Goal: Task Accomplishment & Management: Manage account settings

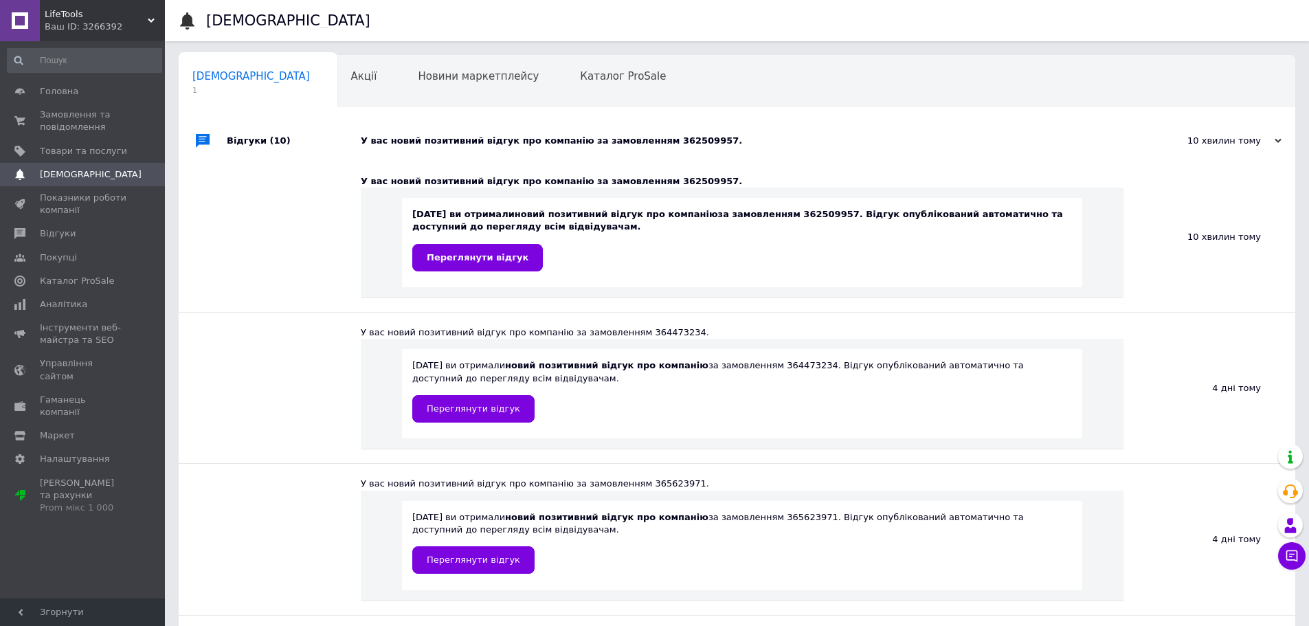
click at [93, 30] on div "Ваш ID: 3266392" at bounding box center [105, 27] width 120 height 12
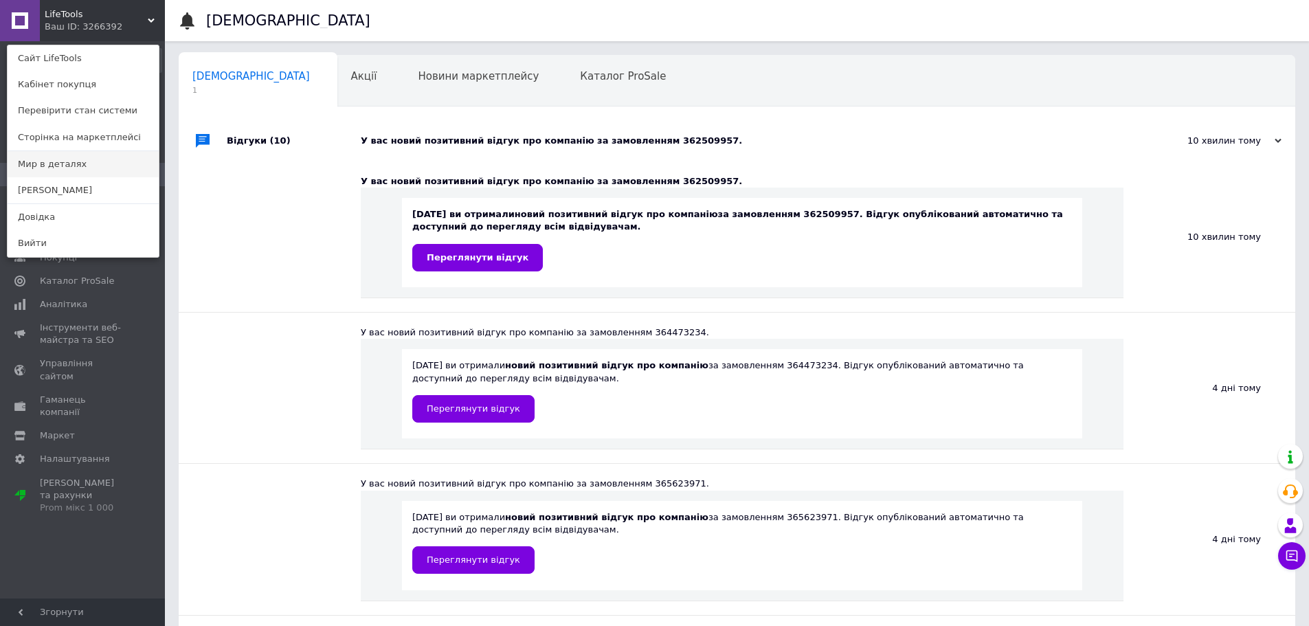
click at [57, 170] on link "Мир в деталях" at bounding box center [83, 164] width 151 height 26
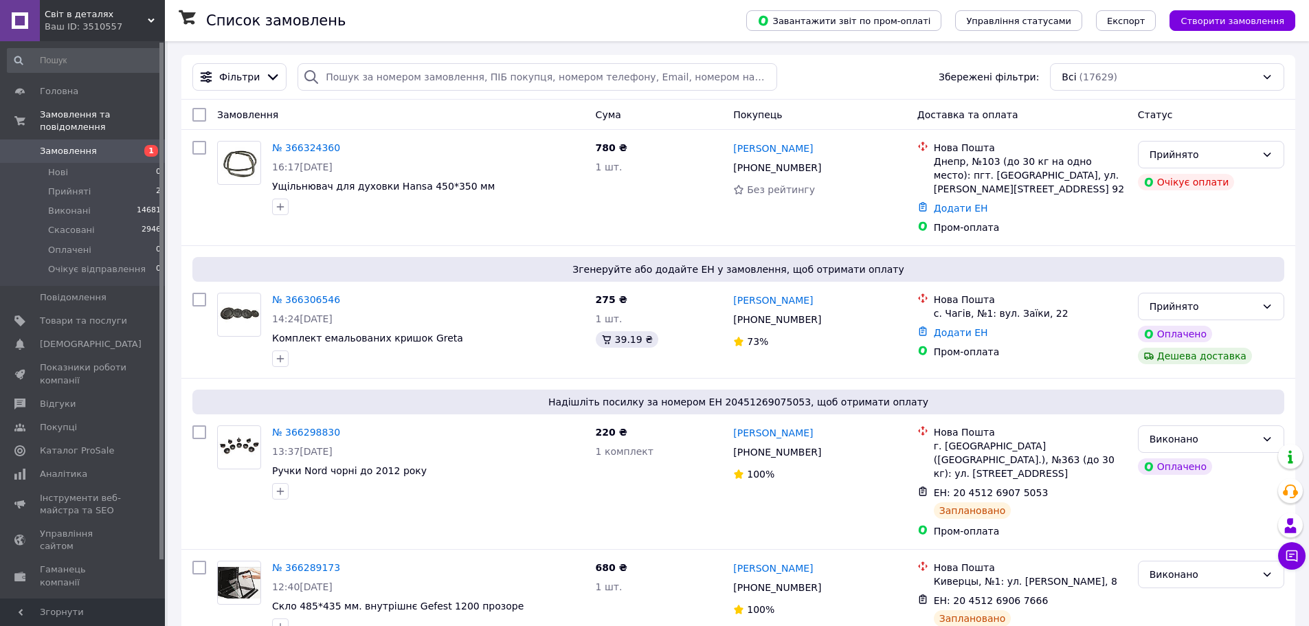
click at [109, 19] on span "Світ в деталях" at bounding box center [96, 14] width 103 height 12
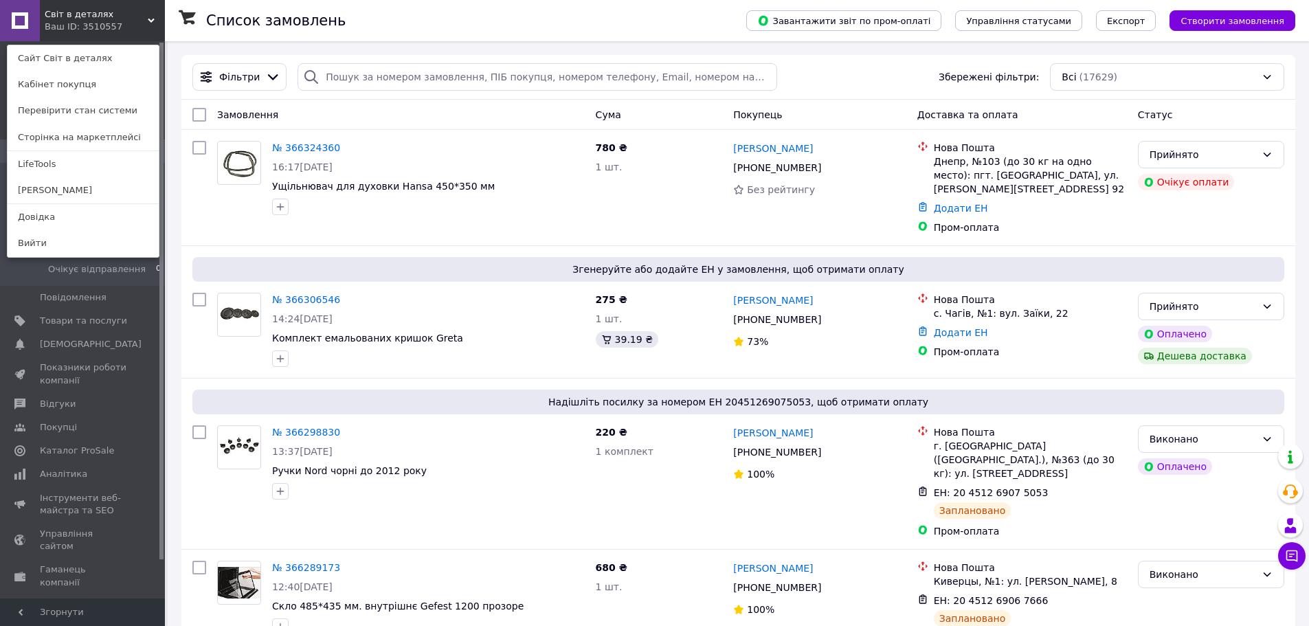
click at [49, 161] on link "LifeTools" at bounding box center [83, 164] width 151 height 26
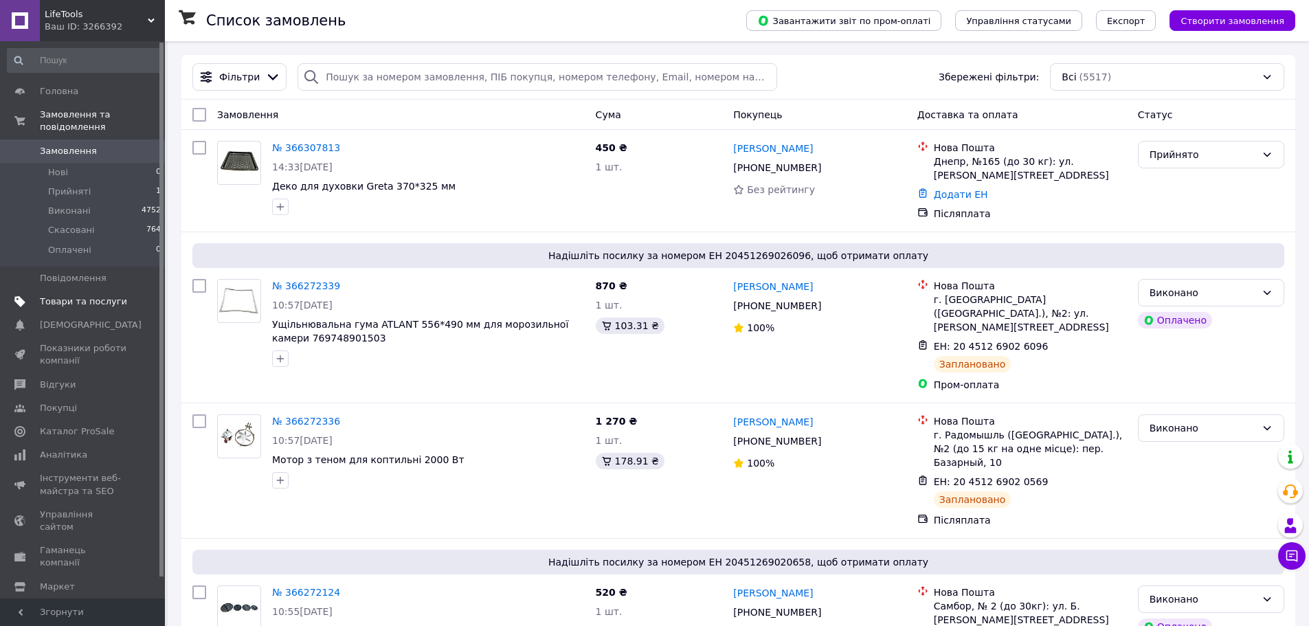
click at [87, 295] on span "Товари та послуги" at bounding box center [83, 301] width 87 height 12
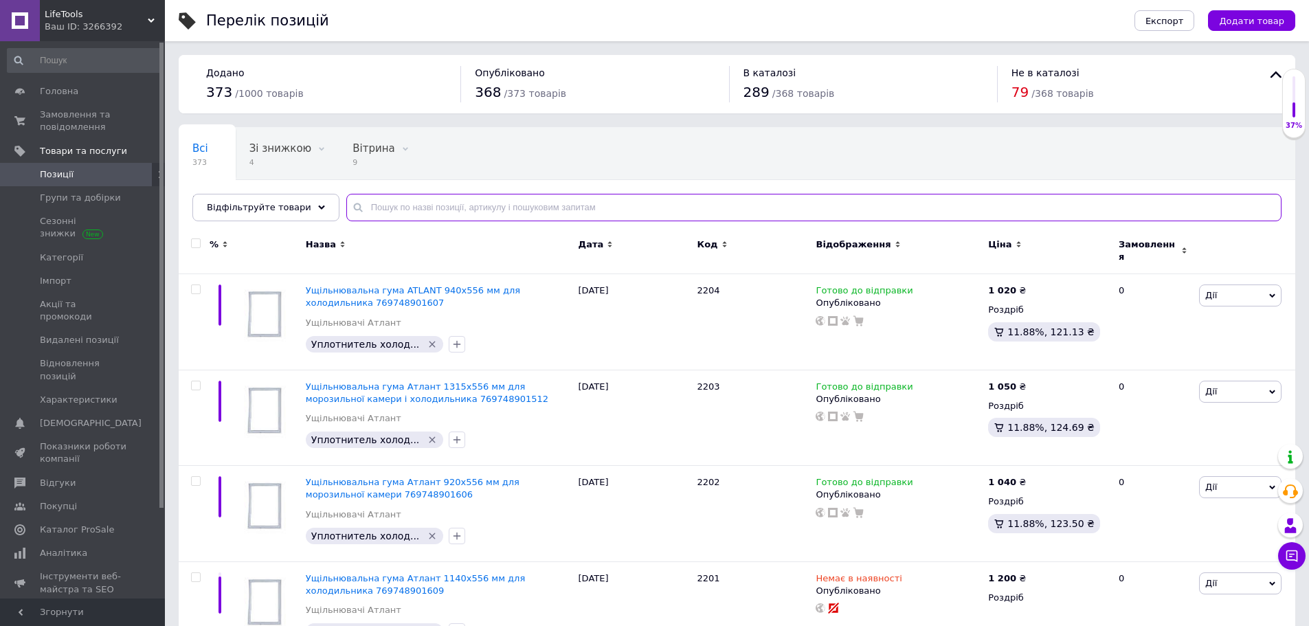
click at [409, 212] on input "text" at bounding box center [813, 207] width 935 height 27
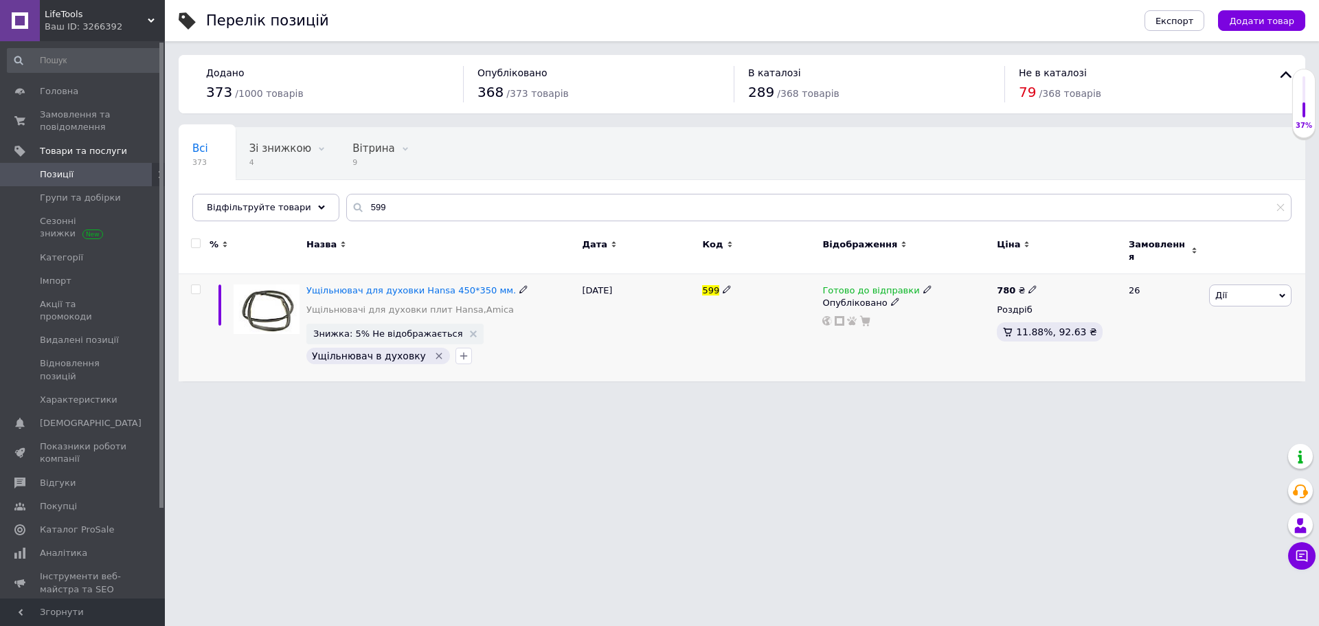
click at [923, 285] on icon at bounding box center [927, 289] width 8 height 8
click at [943, 323] on li "Немає в наявності" at bounding box center [997, 332] width 131 height 19
click at [796, 395] on html "LifeTools Ваш ID: 3266392 Сайт LifeTools Кабінет покупця Перевірити стан систем…" at bounding box center [659, 197] width 1319 height 395
click at [462, 198] on input "599" at bounding box center [818, 207] width 945 height 27
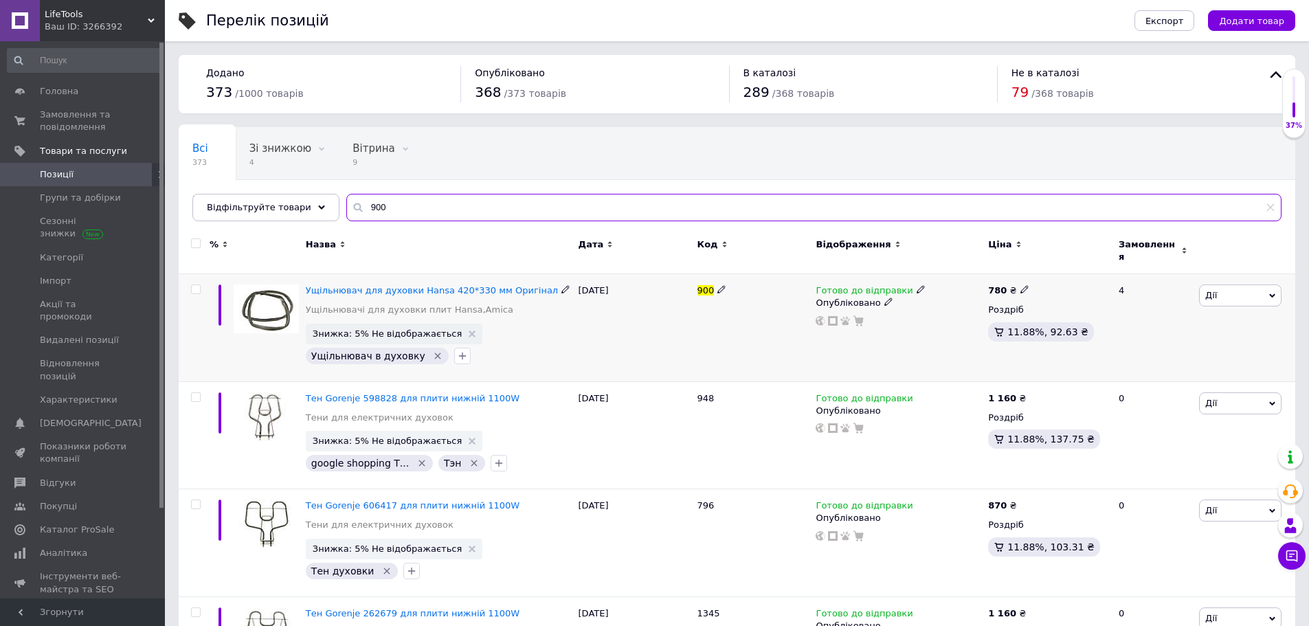
type input "900"
click at [916, 285] on icon at bounding box center [920, 289] width 8 height 8
click at [950, 323] on li "Немає в наявності" at bounding box center [990, 332] width 131 height 19
click at [829, 201] on input "900" at bounding box center [813, 207] width 935 height 27
click at [98, 14] on span "LifeTools" at bounding box center [96, 14] width 103 height 12
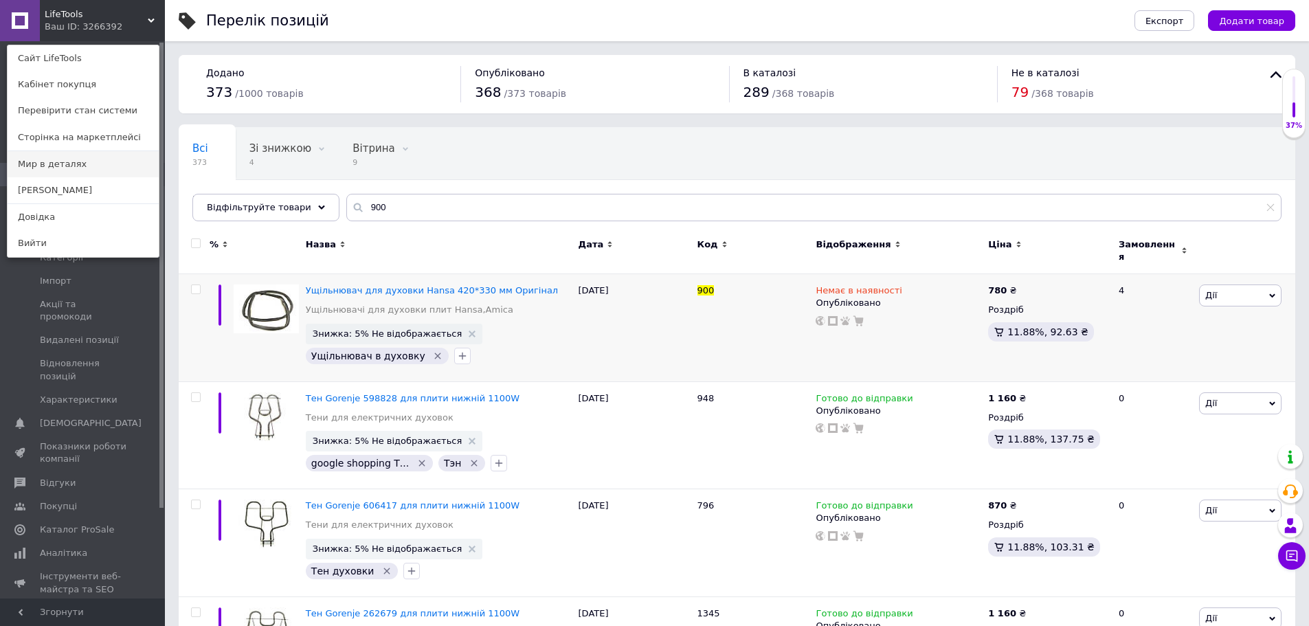
click at [46, 159] on link "Мир в деталях" at bounding box center [83, 164] width 151 height 26
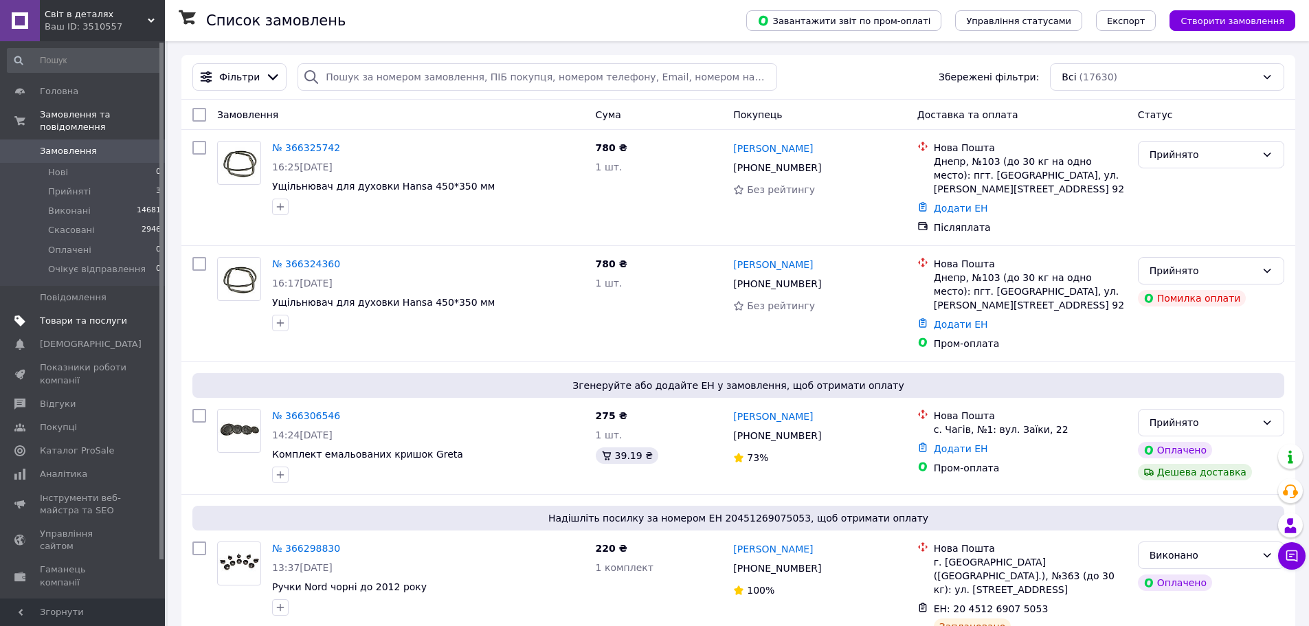
click at [86, 315] on span "Товари та послуги" at bounding box center [83, 321] width 87 height 12
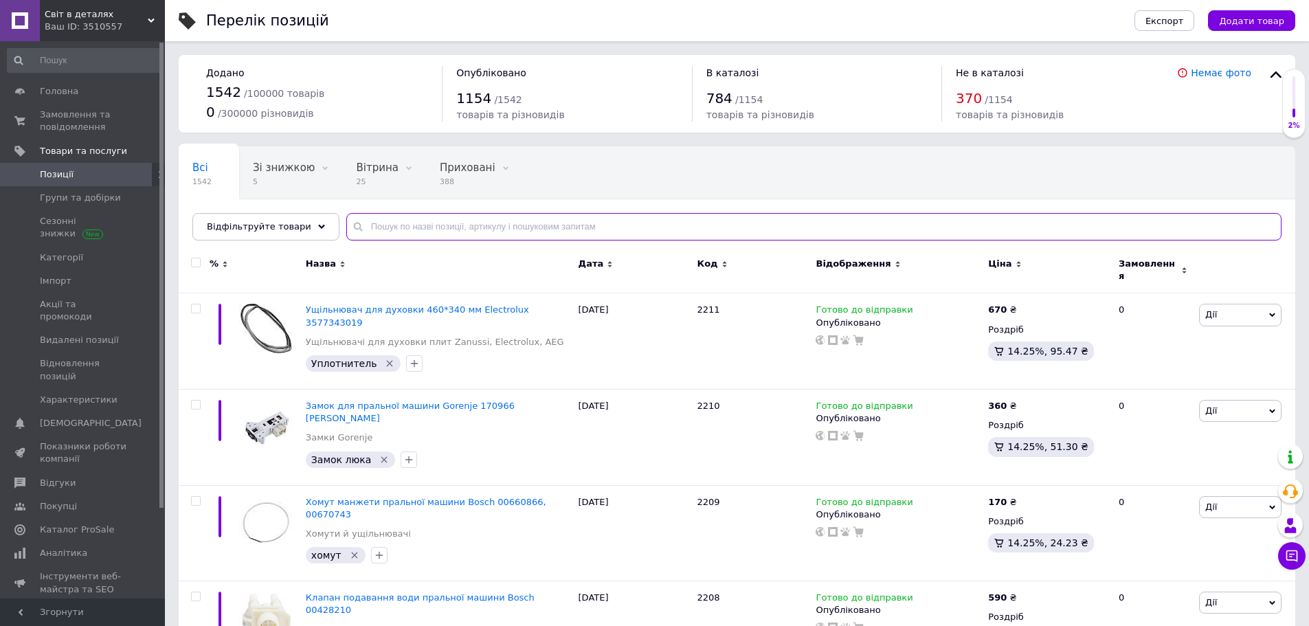
click at [530, 232] on input "text" at bounding box center [813, 226] width 935 height 27
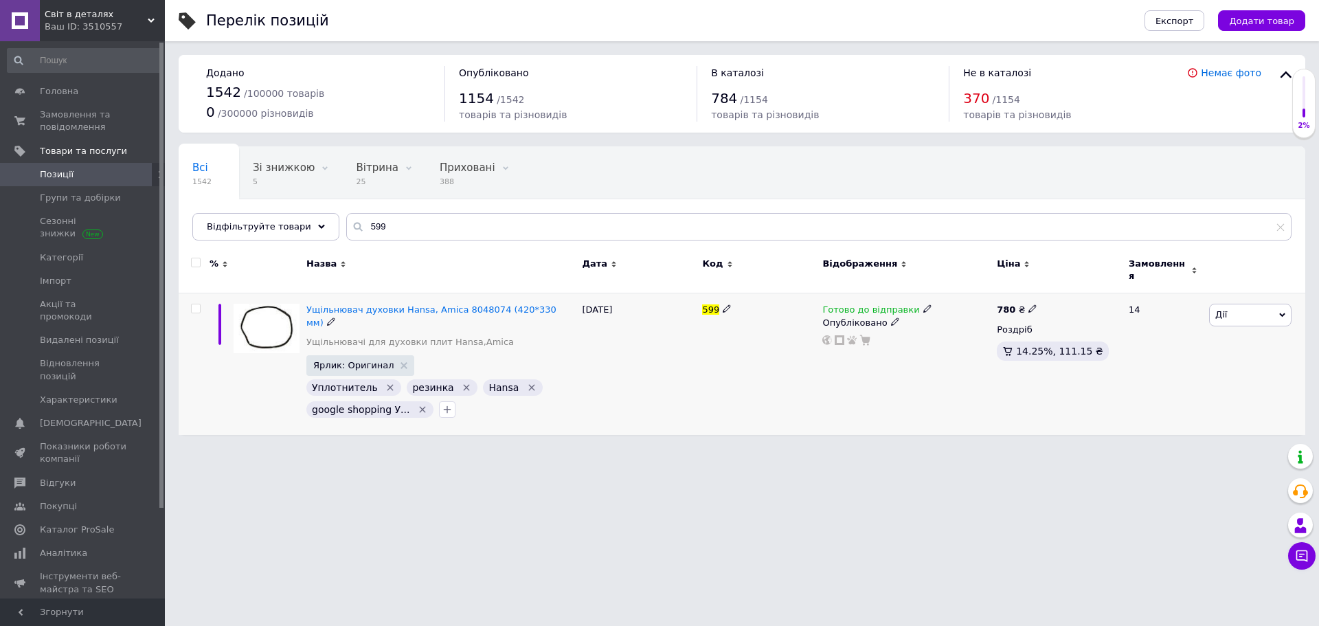
click at [920, 304] on div "Готово до відправки" at bounding box center [906, 310] width 168 height 12
click at [923, 304] on icon at bounding box center [927, 308] width 8 height 8
click at [952, 342] on li "Немає в наявності" at bounding box center [997, 351] width 131 height 19
click at [867, 402] on div "Готово до відправки Наявність Немає в наявності В наявності Під замовлення Гото…" at bounding box center [906, 364] width 175 height 142
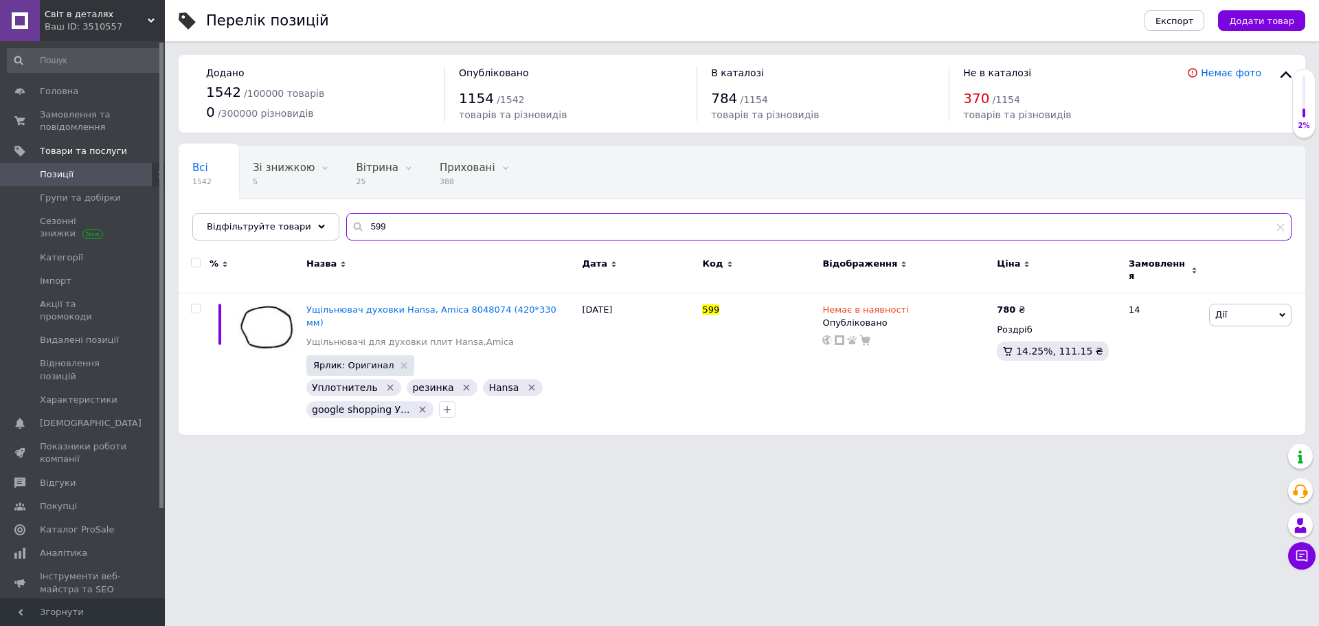
click at [444, 226] on input "599" at bounding box center [818, 226] width 945 height 27
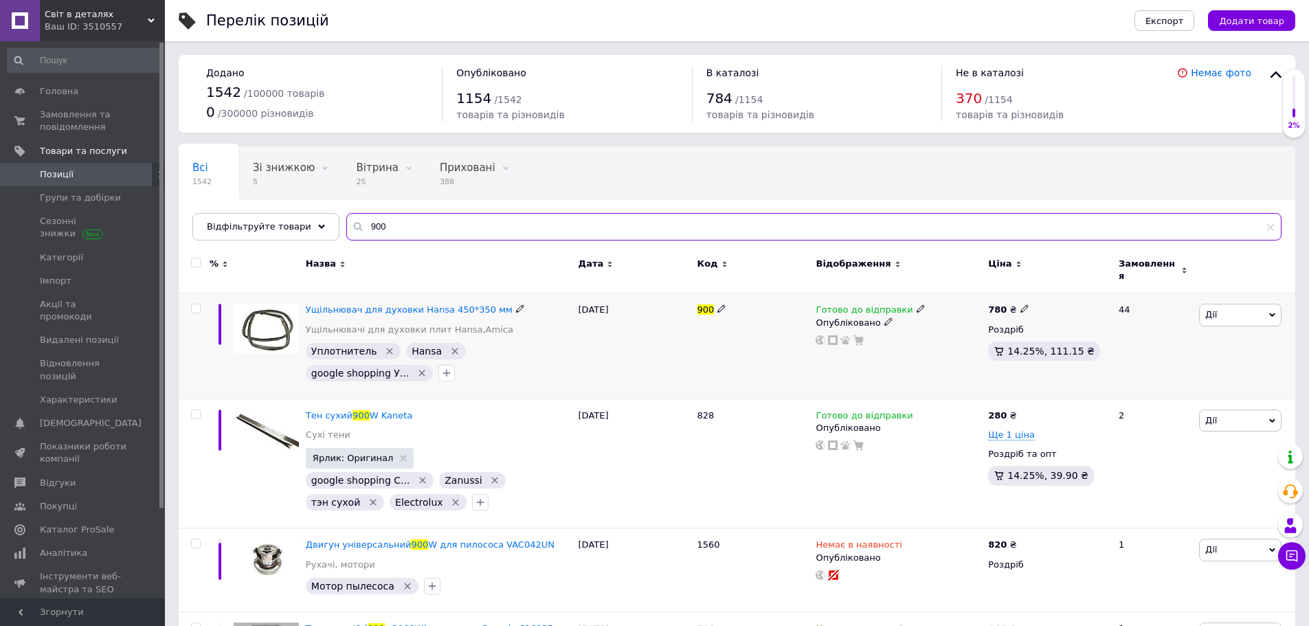
type input "900"
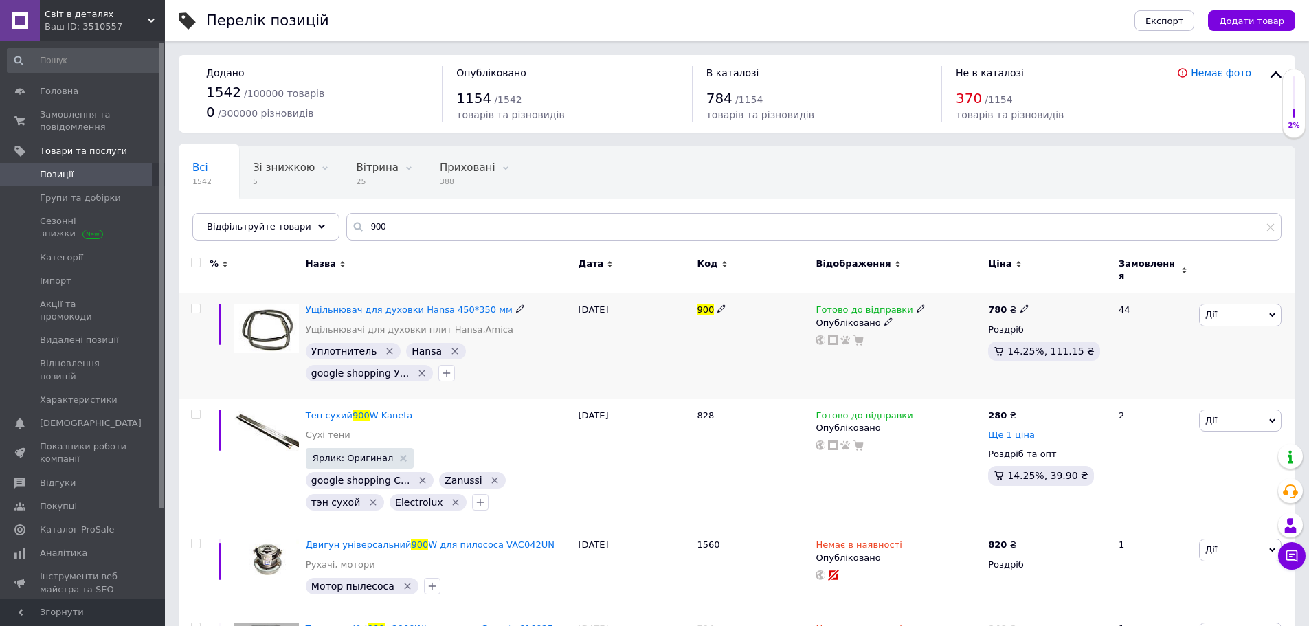
click at [1020, 304] on icon at bounding box center [1024, 308] width 8 height 8
click at [916, 304] on icon at bounding box center [920, 308] width 8 height 8
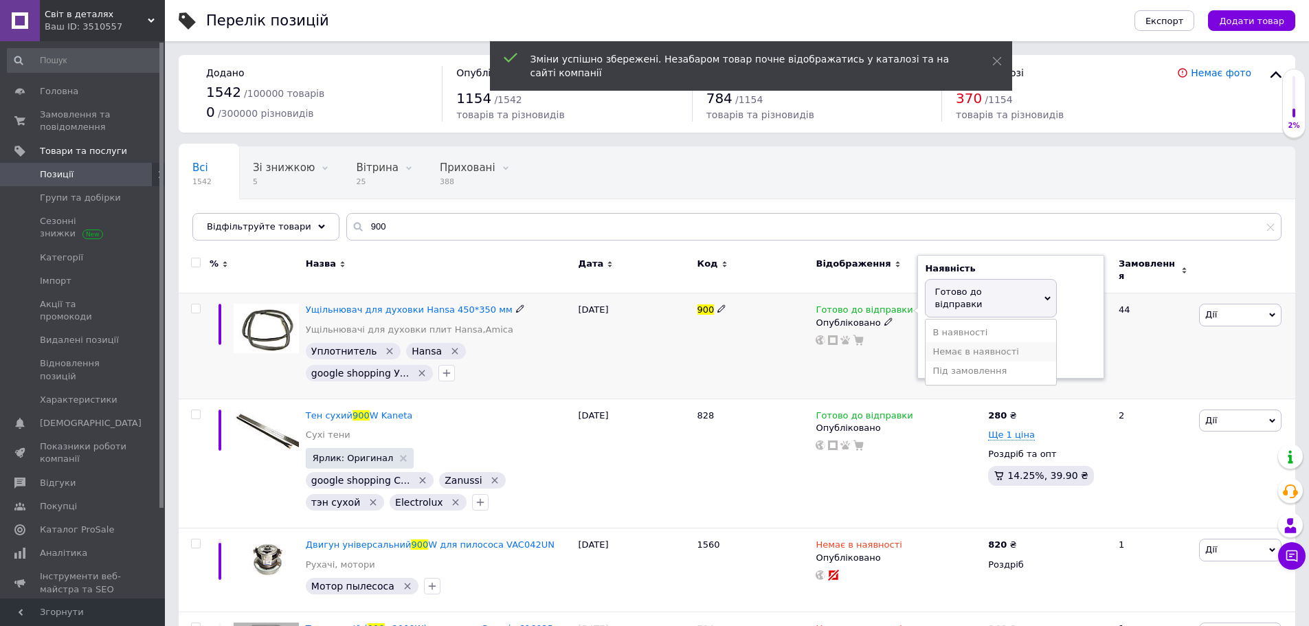
drag, startPoint x: 941, startPoint y: 326, endPoint x: 868, endPoint y: 353, distance: 77.6
click at [941, 342] on li "Немає в наявності" at bounding box center [990, 351] width 131 height 19
click at [861, 355] on div "Готово до відправки Наявність Немає в наявності В наявності Під замовлення Гото…" at bounding box center [898, 345] width 172 height 105
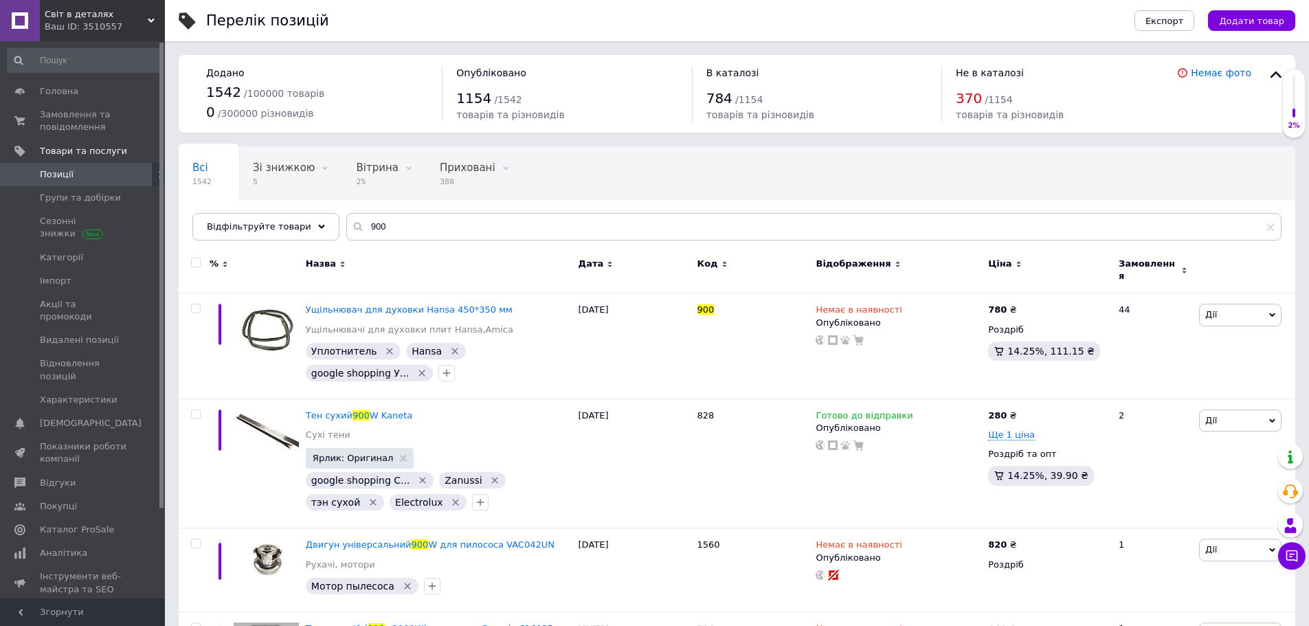
click at [94, 21] on div "Ваш ID: 3510557" at bounding box center [105, 27] width 120 height 12
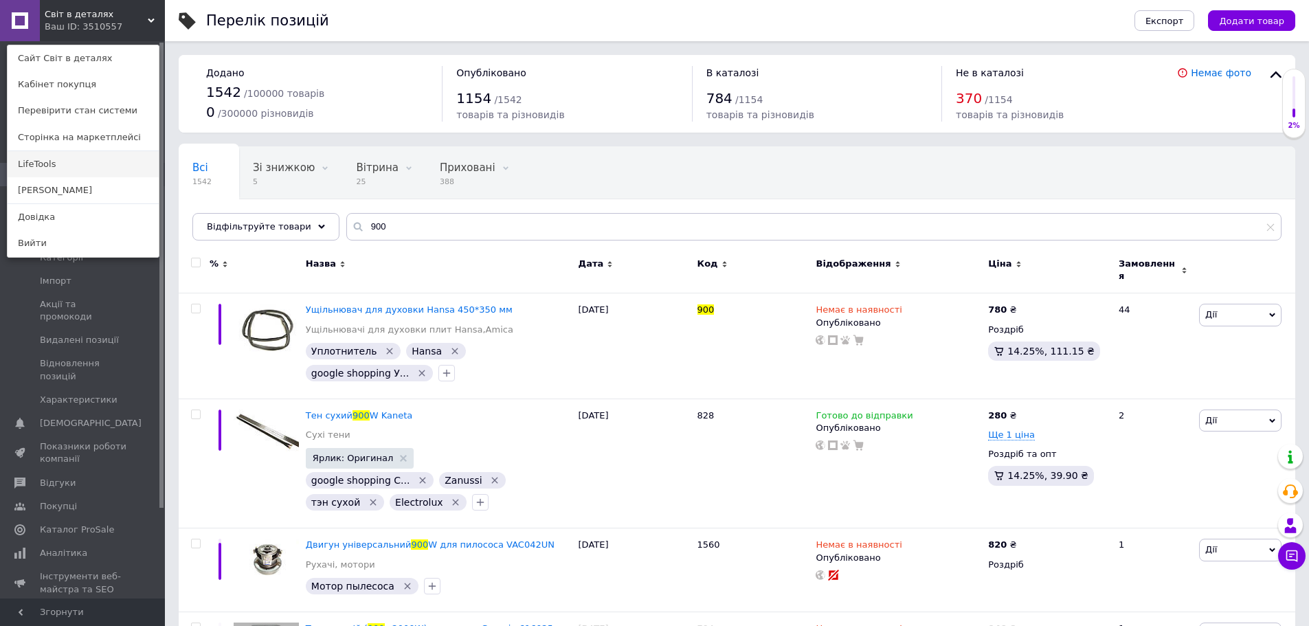
click at [59, 172] on link "LifeTools" at bounding box center [83, 164] width 151 height 26
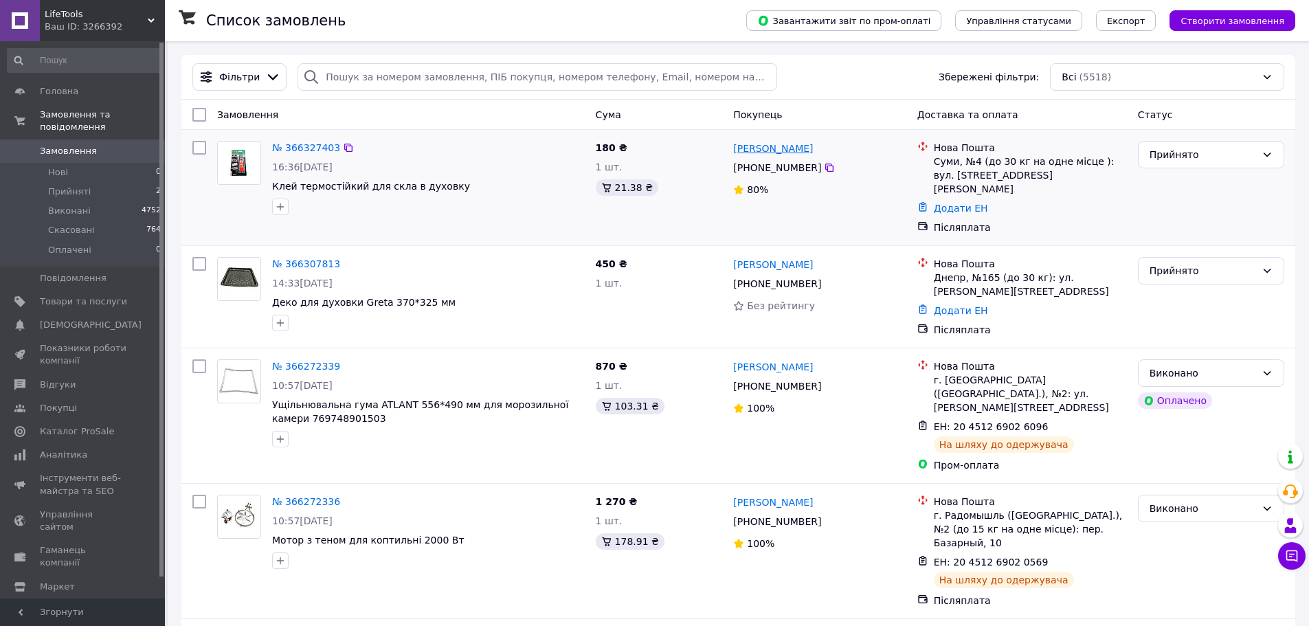
click at [760, 150] on link "Любов Маландий" at bounding box center [773, 149] width 80 height 14
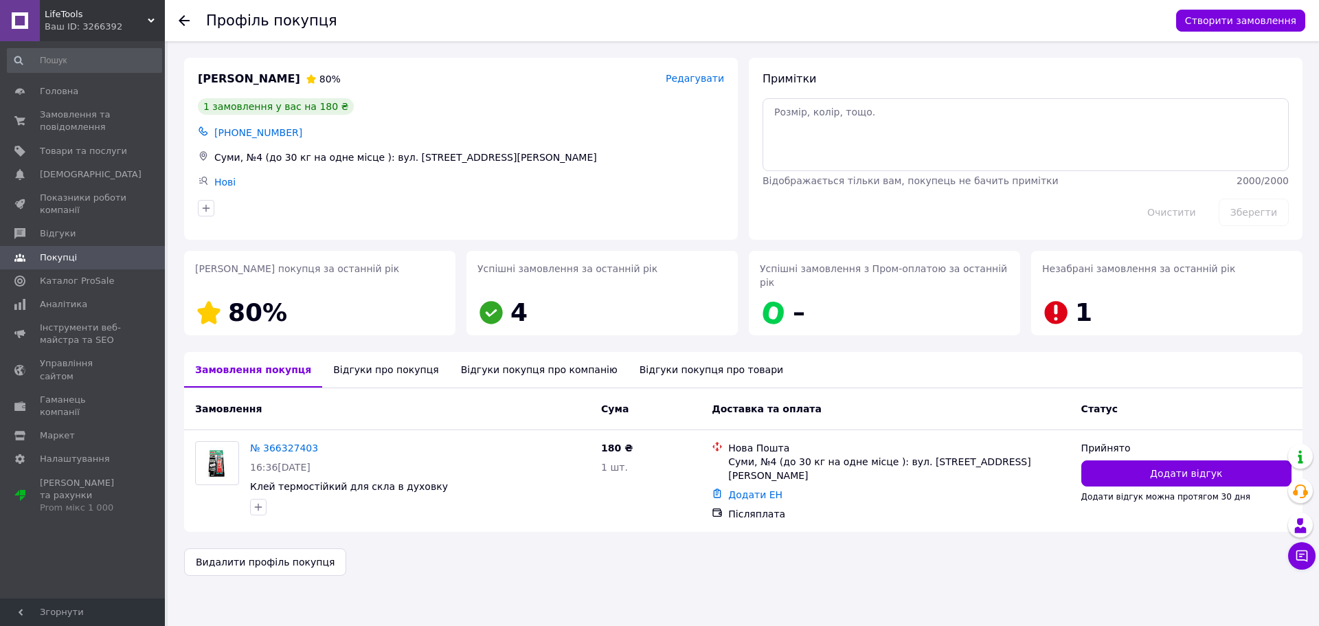
click at [371, 360] on div "Відгуки про покупця" at bounding box center [385, 370] width 127 height 36
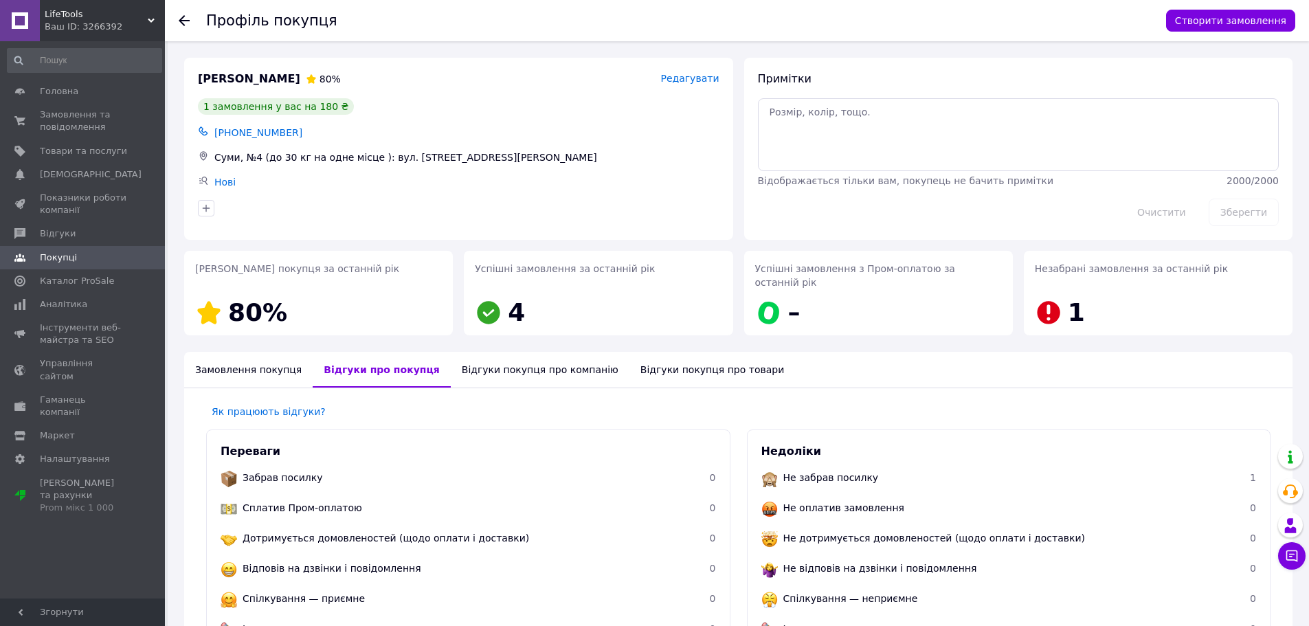
drag, startPoint x: 71, startPoint y: 117, endPoint x: 49, endPoint y: 55, distance: 66.5
click at [71, 117] on span "Замовлення та повідомлення" at bounding box center [83, 121] width 87 height 25
